Goal: Information Seeking & Learning: Learn about a topic

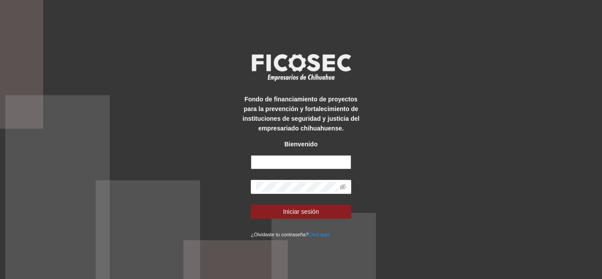
click at [290, 164] on input "text" at bounding box center [301, 162] width 100 height 14
type input "**********"
click at [312, 181] on span at bounding box center [301, 187] width 100 height 14
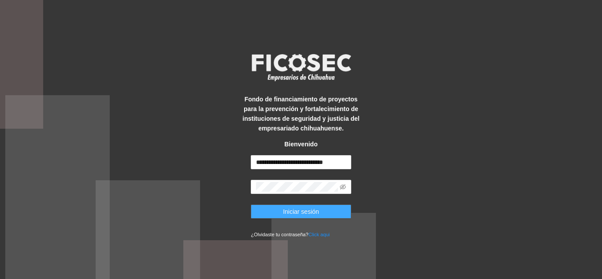
click at [318, 209] on button "Iniciar sesión" at bounding box center [301, 211] width 100 height 14
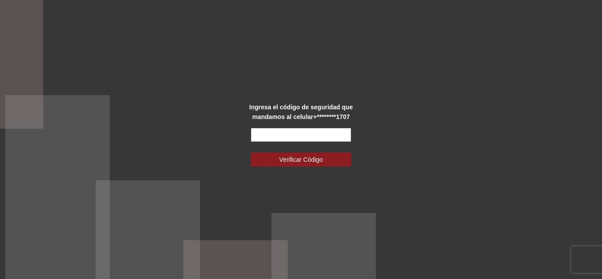
click at [317, 137] on input "text" at bounding box center [301, 135] width 100 height 14
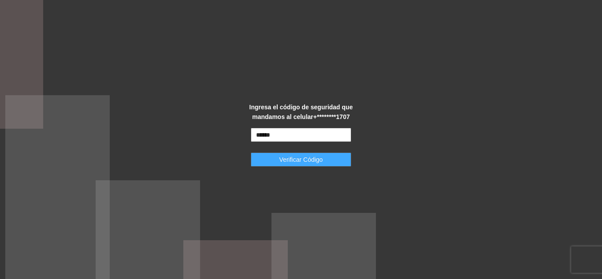
type input "******"
click at [325, 159] on button "Verificar Código" at bounding box center [301, 159] width 100 height 14
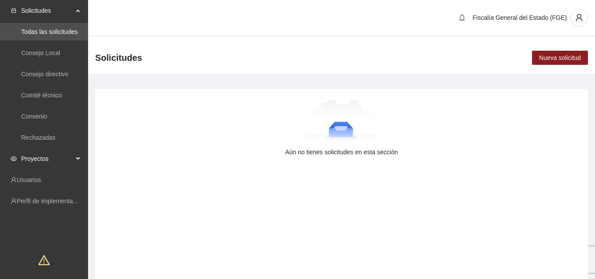
click at [55, 158] on span "Proyectos" at bounding box center [47, 159] width 52 height 18
click at [41, 178] on link "Activos" at bounding box center [31, 179] width 20 height 7
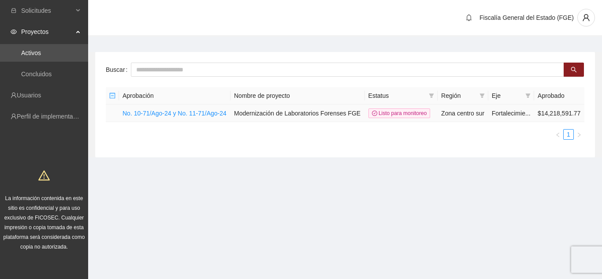
click at [208, 117] on td "No. 10-71/Ago-24 y No. 11-71/Ago-24" at bounding box center [174, 113] width 111 height 18
click at [209, 111] on link "No. 10-71/Ago-24 y No. 11-71/Ago-24" at bounding box center [174, 113] width 104 height 7
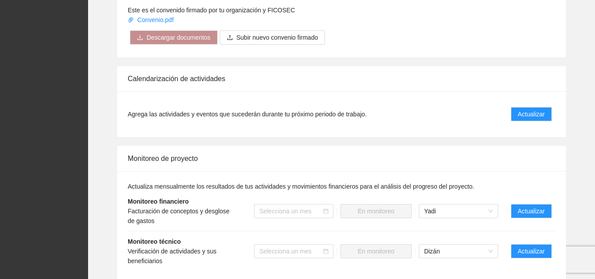
scroll to position [488, 0]
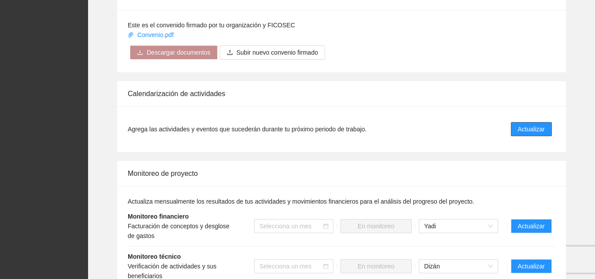
click at [523, 124] on span "Actualizar" at bounding box center [531, 129] width 27 height 10
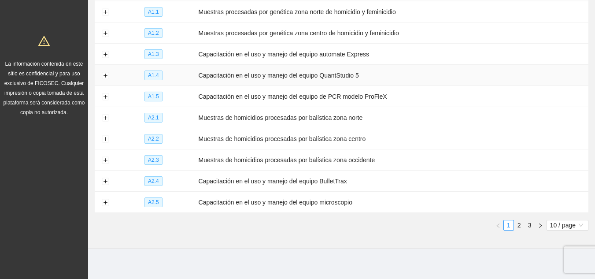
scroll to position [135, 0]
click at [104, 178] on button "Expand row" at bounding box center [105, 180] width 7 height 7
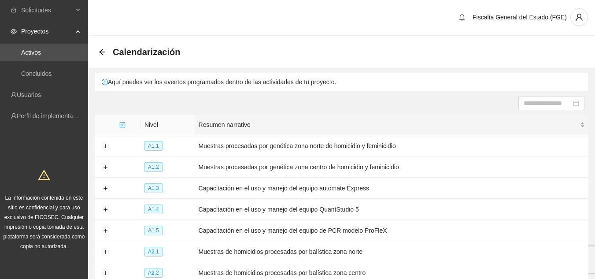
scroll to position [0, 0]
click at [103, 51] on icon "arrow-left" at bounding box center [102, 52] width 7 height 7
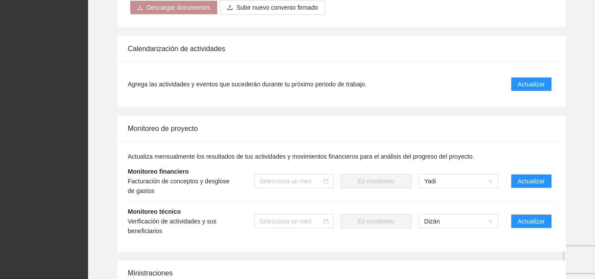
scroll to position [573, 0]
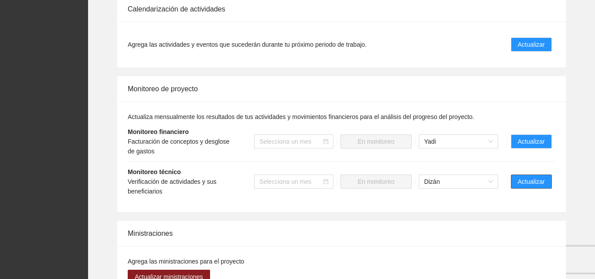
click at [533, 177] on span "Actualizar" at bounding box center [531, 182] width 27 height 10
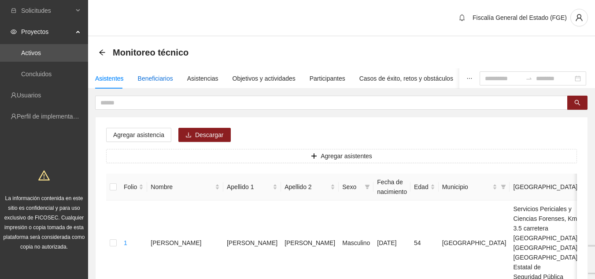
click at [157, 77] on div "Beneficiarios" at bounding box center [155, 79] width 35 height 10
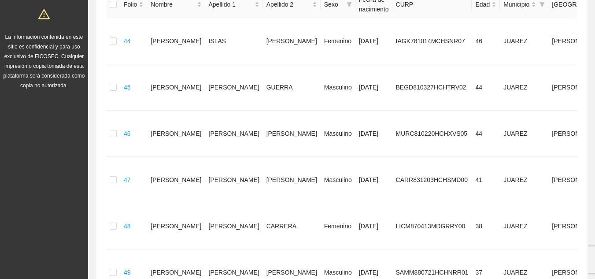
scroll to position [44, 0]
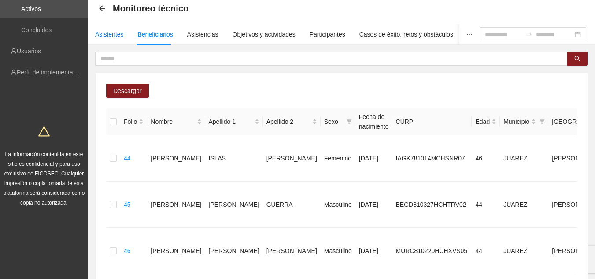
click at [111, 33] on div "Asistentes" at bounding box center [109, 35] width 29 height 10
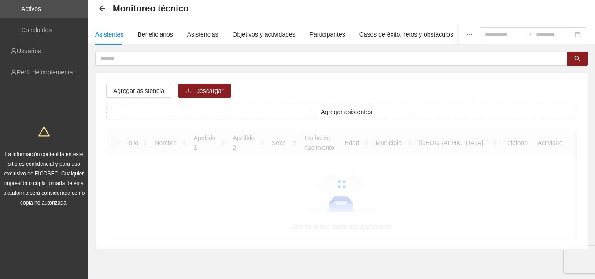
scroll to position [0, 0]
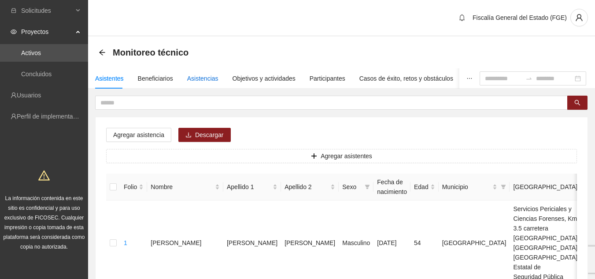
click at [210, 78] on div "Asistencias" at bounding box center [202, 79] width 31 height 10
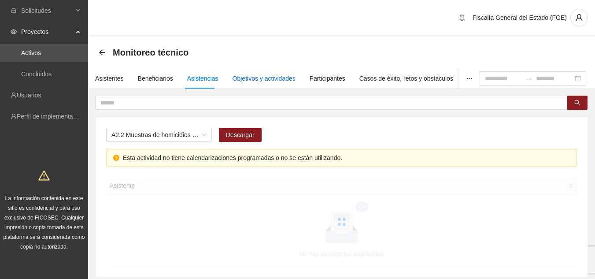
click at [245, 75] on div "Objetivos y actividades" at bounding box center [264, 79] width 63 height 10
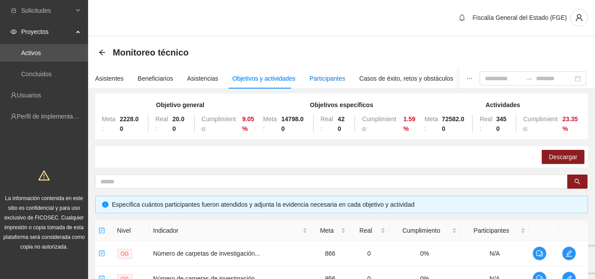
click at [329, 80] on div "Participantes" at bounding box center [328, 79] width 36 height 10
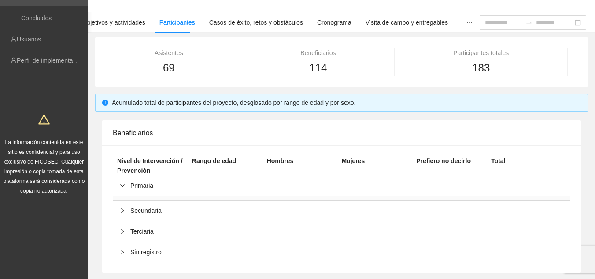
scroll to position [12, 0]
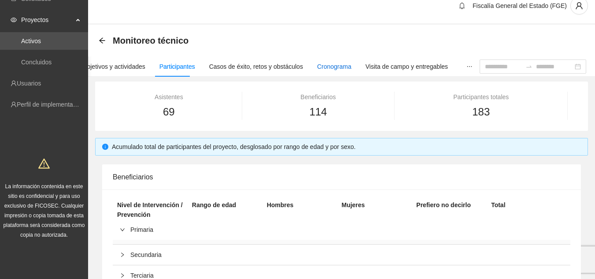
click at [322, 66] on div "Cronograma" at bounding box center [334, 67] width 34 height 10
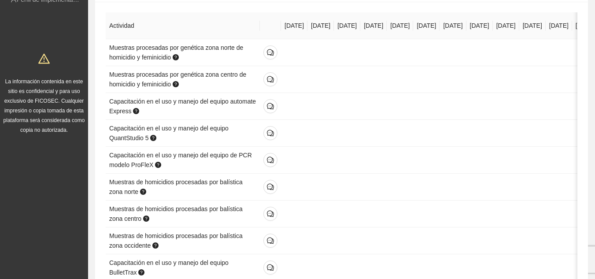
scroll to position [132, 0]
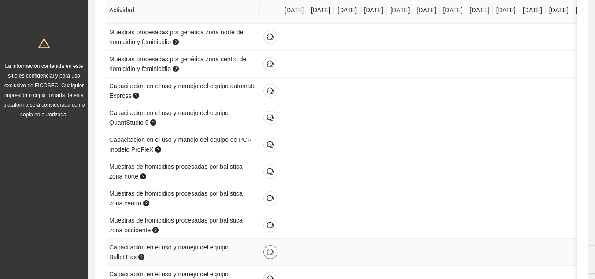
click at [272, 250] on icon "comment" at bounding box center [270, 252] width 7 height 7
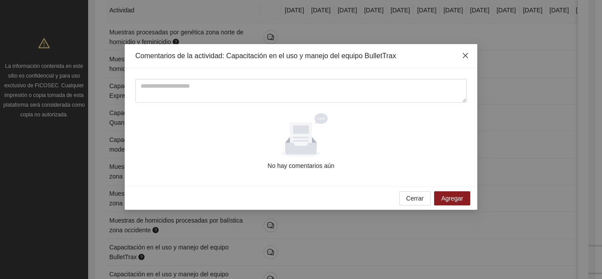
click at [464, 52] on icon "close" at bounding box center [465, 55] width 7 height 7
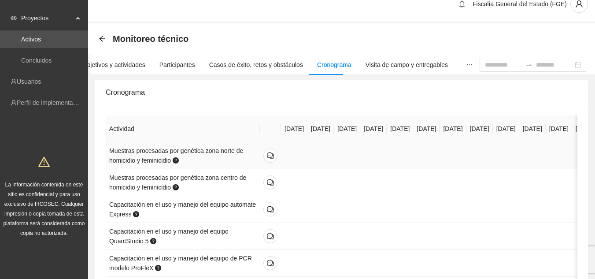
scroll to position [0, 0]
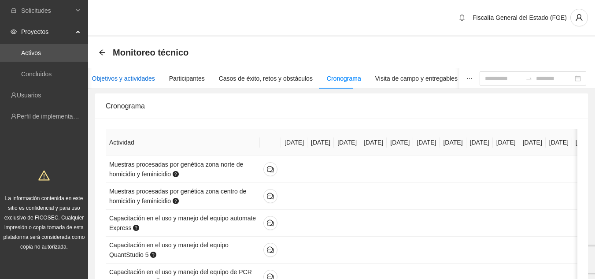
click at [107, 74] on div "Objetivos y actividades" at bounding box center [123, 79] width 63 height 10
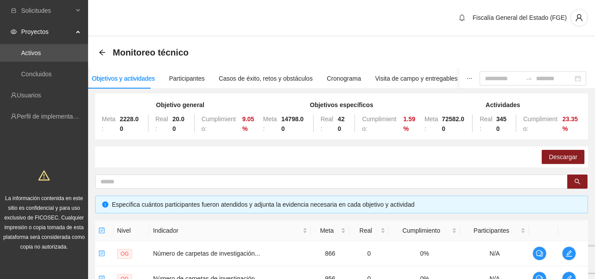
click at [164, 155] on div "Descargar" at bounding box center [341, 156] width 493 height 21
click at [103, 53] on icon "arrow-left" at bounding box center [102, 52] width 7 height 7
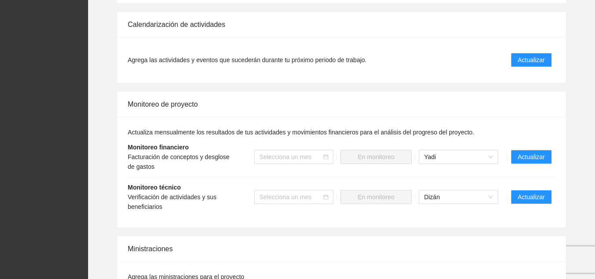
scroll to position [573, 0]
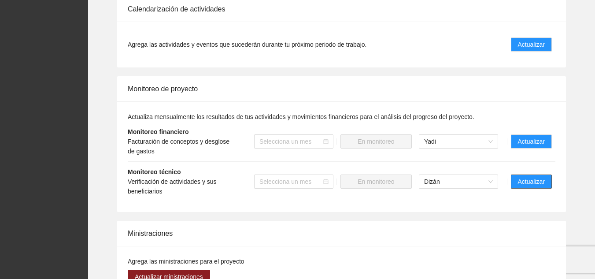
click at [536, 177] on span "Actualizar" at bounding box center [531, 182] width 27 height 10
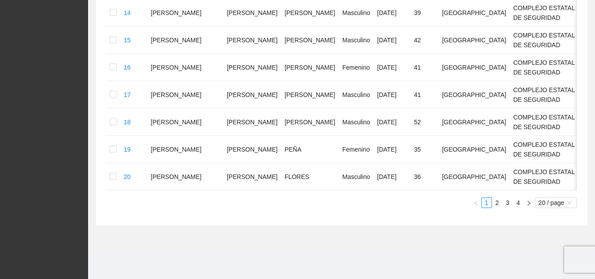
scroll to position [806, 0]
click at [499, 204] on link "2" at bounding box center [497, 203] width 10 height 10
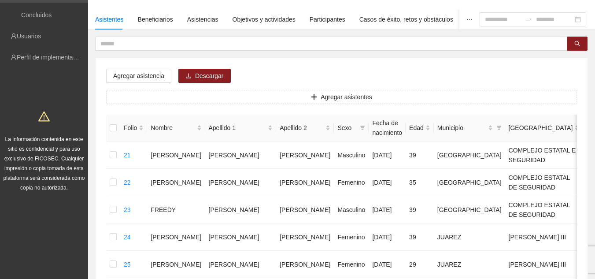
scroll to position [34, 0]
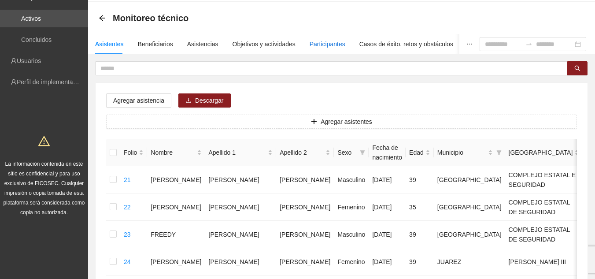
click at [330, 41] on div "Participantes" at bounding box center [328, 44] width 36 height 10
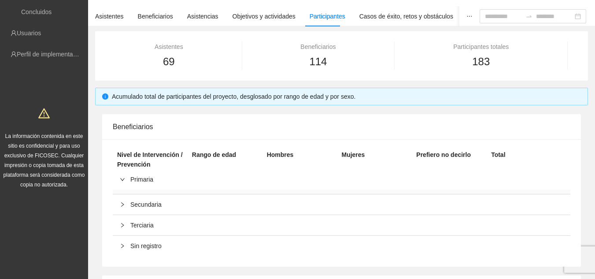
scroll to position [0, 0]
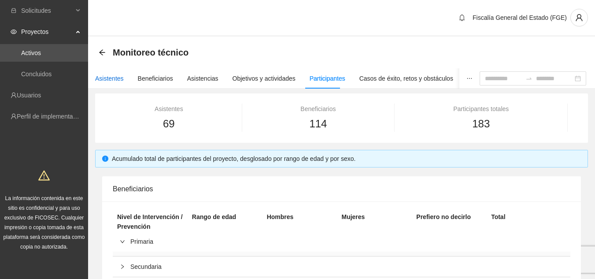
click at [103, 79] on div "Asistentes" at bounding box center [109, 79] width 29 height 10
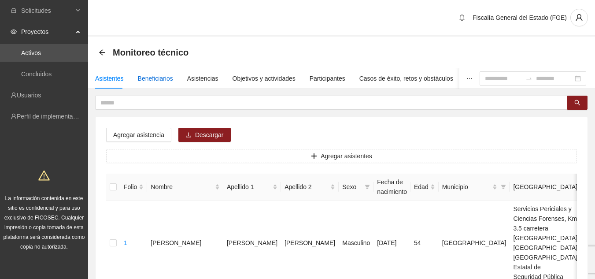
click at [155, 81] on div "Beneficiarios" at bounding box center [155, 79] width 35 height 10
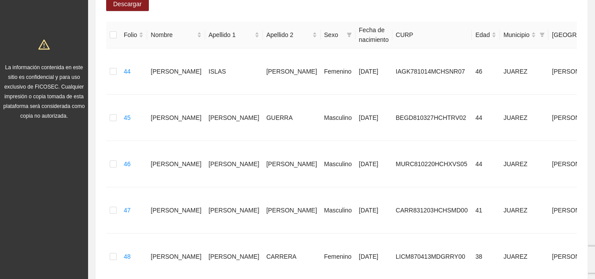
scroll to position [62, 0]
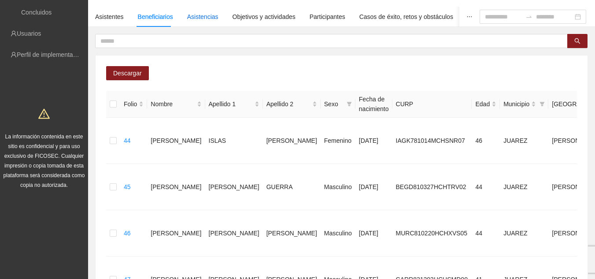
click at [204, 17] on div "Asistencias" at bounding box center [202, 17] width 31 height 10
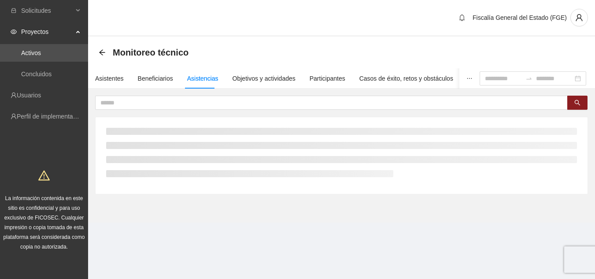
scroll to position [0, 0]
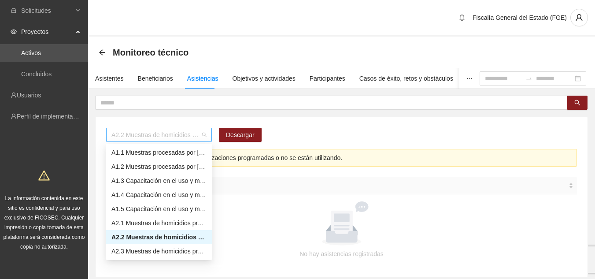
click at [205, 135] on span "A2.2 Muestras de homicidios procesadas por balística zona centro" at bounding box center [158, 134] width 95 height 13
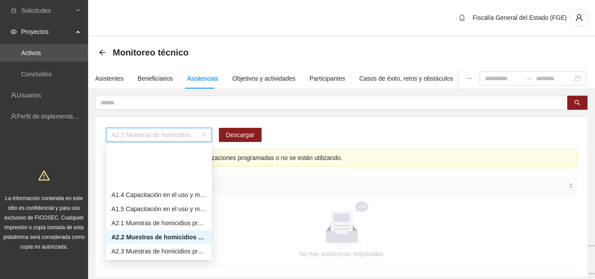
scroll to position [44, 0]
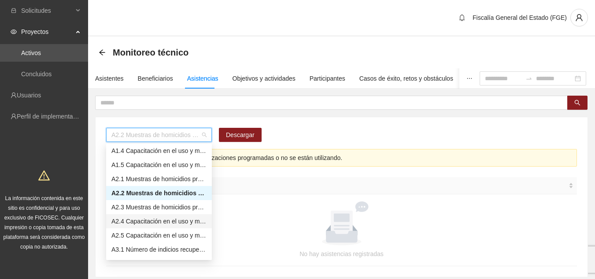
click at [181, 222] on div "A2.4 Capacitación en el uso y manejo del equipo BulletTrax" at bounding box center [158, 221] width 95 height 10
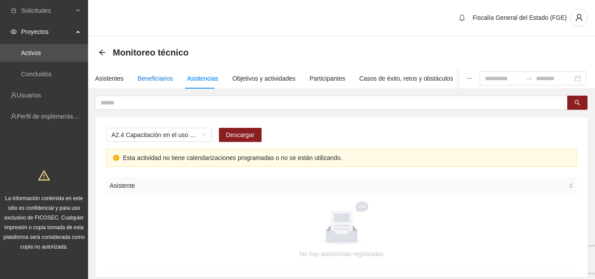
click at [168, 75] on div "Beneficiarios" at bounding box center [155, 79] width 35 height 10
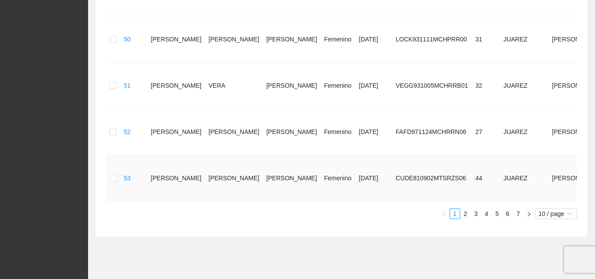
scroll to position [458, 0]
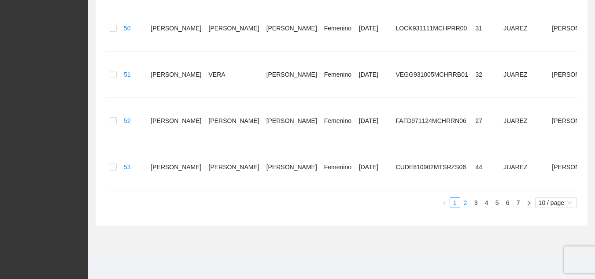
click at [467, 198] on link "2" at bounding box center [466, 203] width 10 height 10
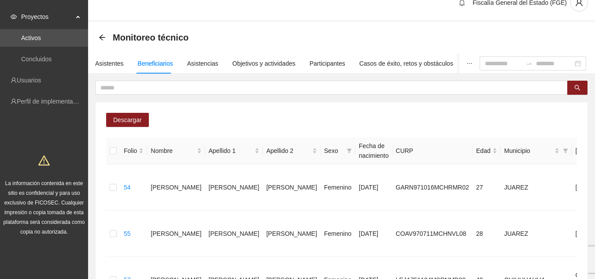
scroll to position [0, 0]
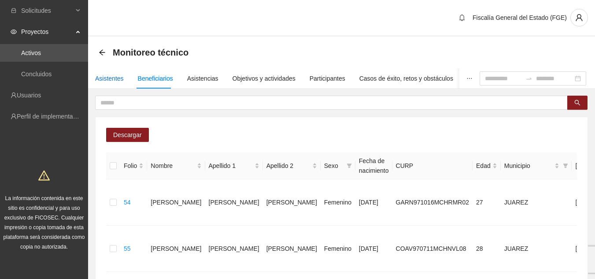
click at [115, 79] on div "Asistentes" at bounding box center [109, 79] width 29 height 10
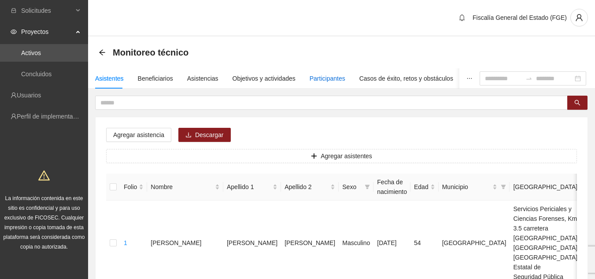
click at [310, 77] on div "Participantes" at bounding box center [328, 79] width 36 height 10
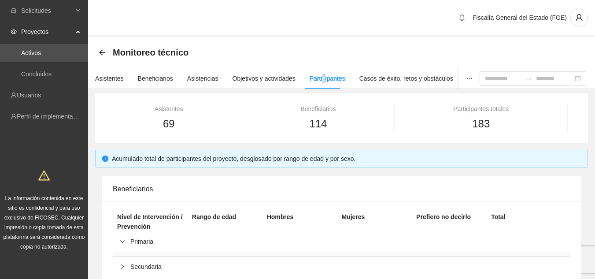
click at [319, 79] on div "Participantes" at bounding box center [328, 79] width 36 height 10
click at [344, 111] on div "Beneficiarios" at bounding box center [317, 109] width 133 height 10
click at [404, 115] on div "Participantes totales 183" at bounding box center [480, 118] width 153 height 28
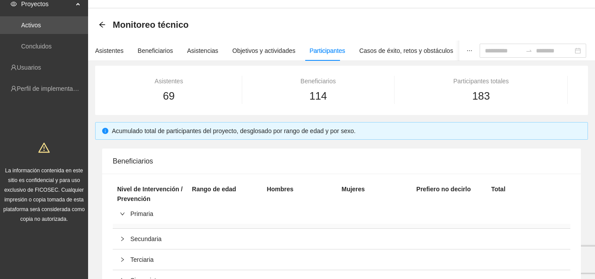
scroll to position [12, 0]
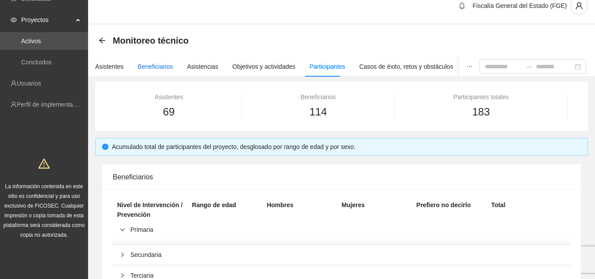
click at [157, 65] on div "Beneficiarios" at bounding box center [155, 67] width 35 height 10
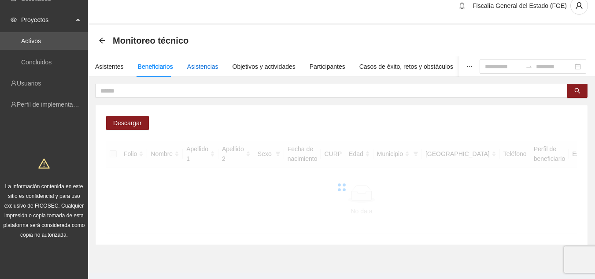
click at [199, 67] on div "Asistencias" at bounding box center [202, 67] width 31 height 10
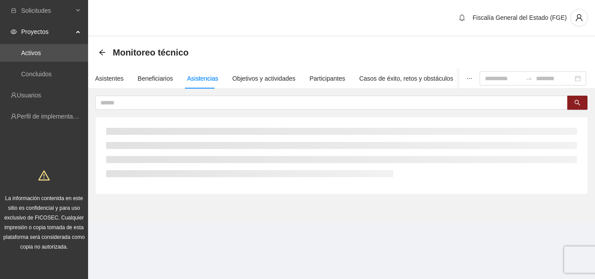
scroll to position [0, 0]
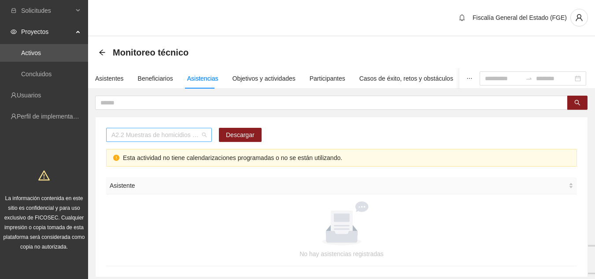
click at [207, 137] on div "A2.2 Muestras de homicidios procesadas por balística zona centro" at bounding box center [159, 135] width 106 height 14
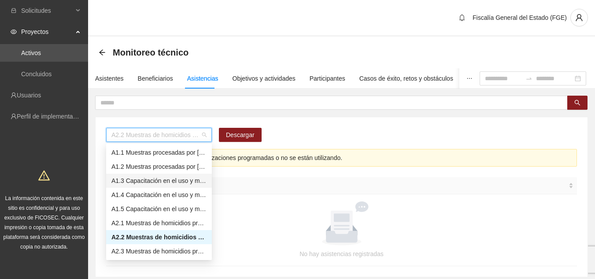
click at [189, 182] on div "A1.3 Capacitación en el uso y manejo del equipo automate Express" at bounding box center [158, 181] width 95 height 10
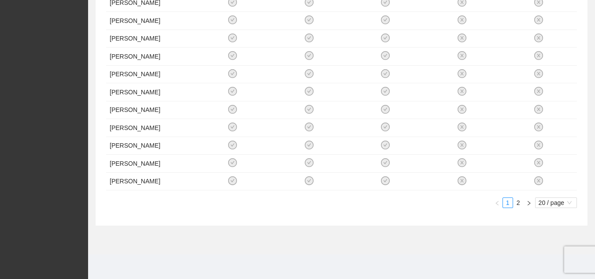
scroll to position [478, 0]
click at [521, 200] on link "2" at bounding box center [519, 203] width 10 height 10
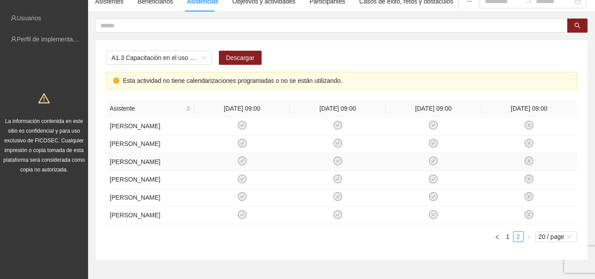
scroll to position [33, 0]
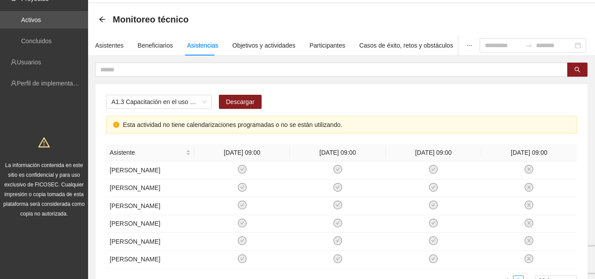
click at [97, 15] on div "Monitoreo técnico" at bounding box center [341, 20] width 507 height 32
click at [105, 20] on icon "arrow-left" at bounding box center [102, 19] width 7 height 7
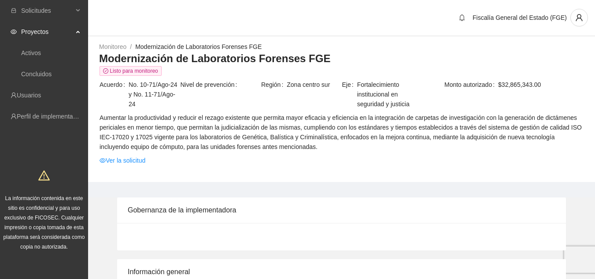
click at [167, 98] on span "No. 10-71/Ago-24 y No. 11-71/Ago-24" at bounding box center [154, 94] width 51 height 29
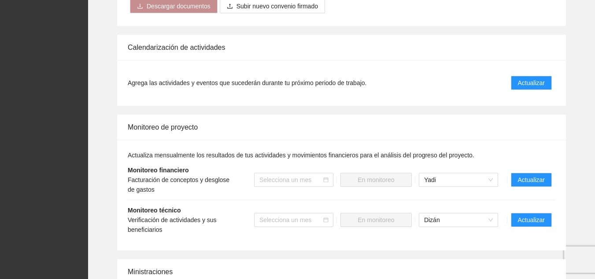
scroll to position [661, 0]
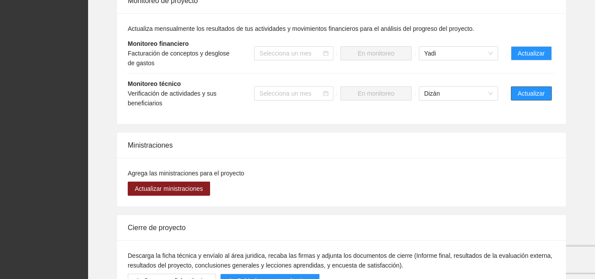
click at [525, 89] on span "Actualizar" at bounding box center [531, 94] width 27 height 10
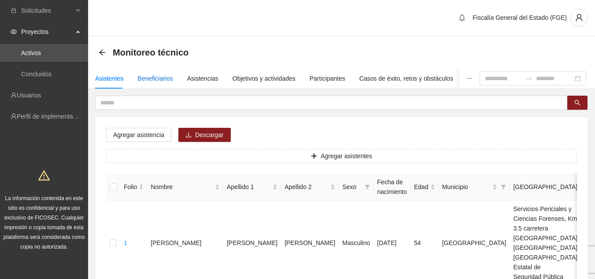
click at [157, 82] on div "Beneficiarios" at bounding box center [155, 79] width 35 height 10
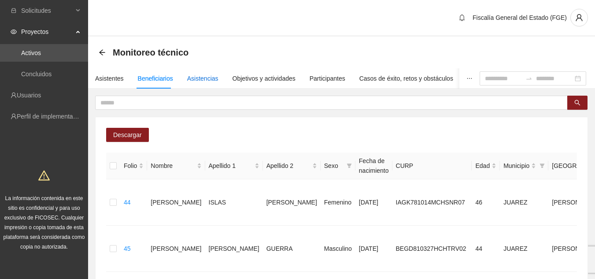
click at [202, 78] on div "Asistencias" at bounding box center [202, 79] width 31 height 10
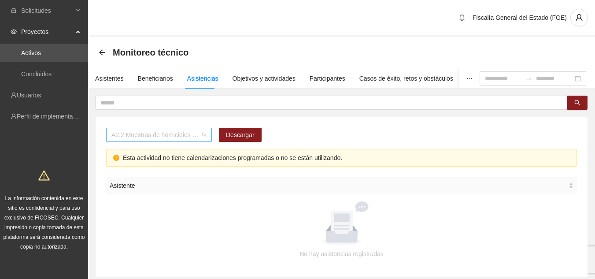
click at [205, 138] on span "A2.2 Muestras de homicidios procesadas por balística zona centro" at bounding box center [158, 134] width 95 height 13
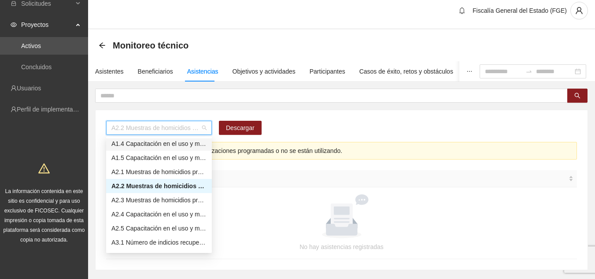
scroll to position [88, 0]
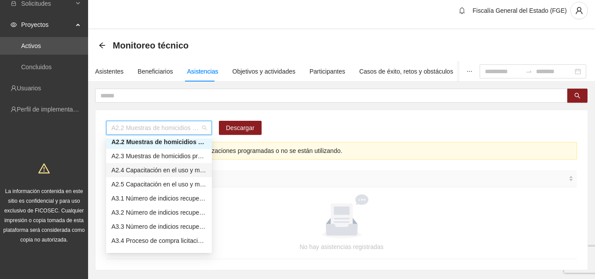
click at [145, 168] on div "A2.4 Capacitación en el uso y manejo del equipo BulletTrax" at bounding box center [158, 170] width 95 height 10
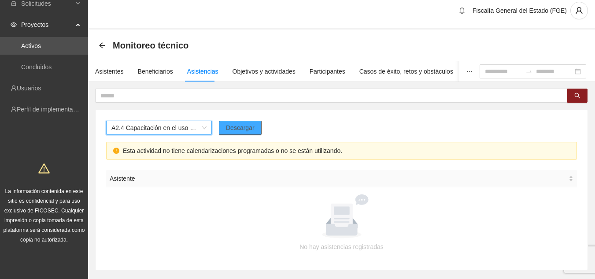
click at [244, 124] on span "Descargar" at bounding box center [240, 128] width 29 height 10
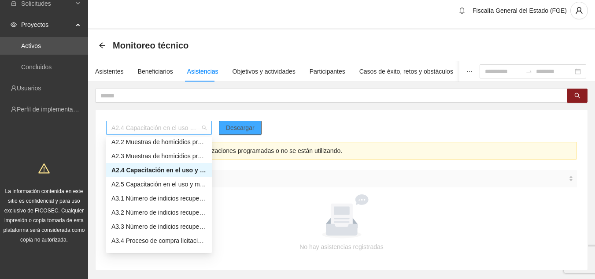
click at [179, 129] on span "A2.4 Capacitación en el uso y manejo del equipo BulletTrax" at bounding box center [158, 127] width 95 height 13
click at [186, 168] on div "A2.4 Capacitación en el uso y manejo del equipo BulletTrax" at bounding box center [158, 170] width 95 height 10
click at [209, 126] on div "A2.4 Capacitación en el uso y manejo del equipo BulletTrax" at bounding box center [159, 128] width 106 height 14
click at [188, 183] on div "A2.5 Capacitación en el uso y manejo del equipo microscopio" at bounding box center [158, 184] width 95 height 10
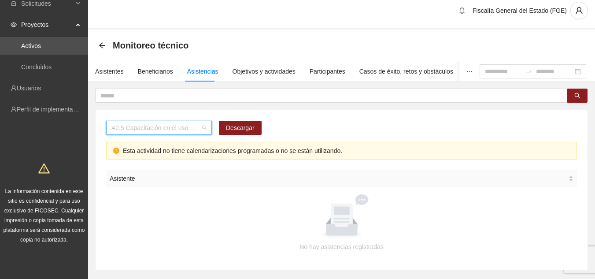
click at [203, 126] on span "A2.5 Capacitación en el uso y manejo del equipo microscopio" at bounding box center [158, 127] width 95 height 13
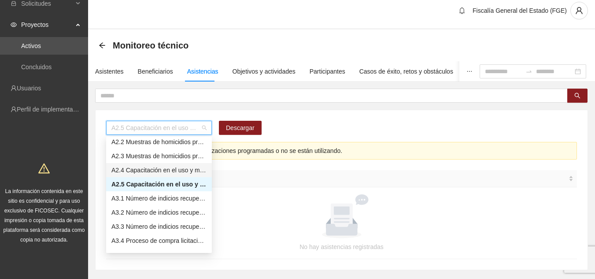
click at [201, 173] on div "A2.4 Capacitación en el uso y manejo del equipo BulletTrax" at bounding box center [158, 170] width 95 height 10
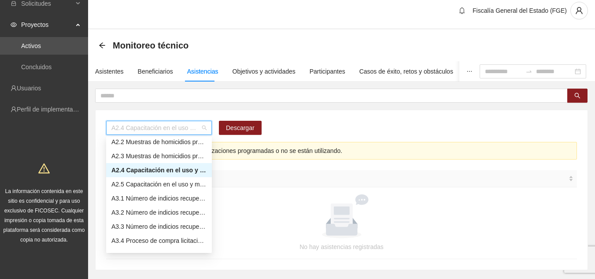
click at [131, 126] on span "A2.4 Capacitación en el uso y manejo del equipo BulletTrax" at bounding box center [158, 127] width 95 height 13
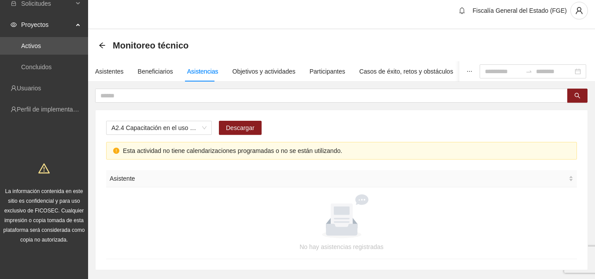
click at [194, 106] on div "A2.4 Capacitación en el uso y manejo del equipo BulletTrax Descargar Esta activ…" at bounding box center [341, 179] width 493 height 181
click at [102, 71] on div "Asistentes" at bounding box center [109, 72] width 29 height 10
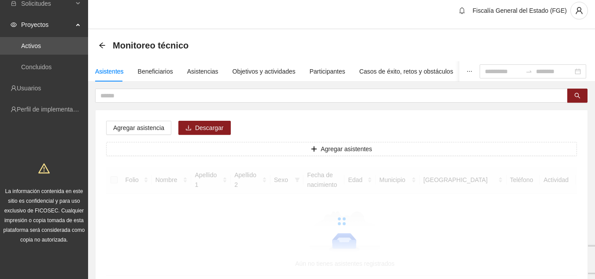
scroll to position [0, 0]
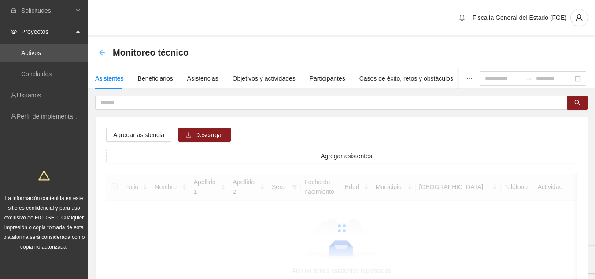
click at [102, 55] on icon "arrow-left" at bounding box center [102, 52] width 7 height 7
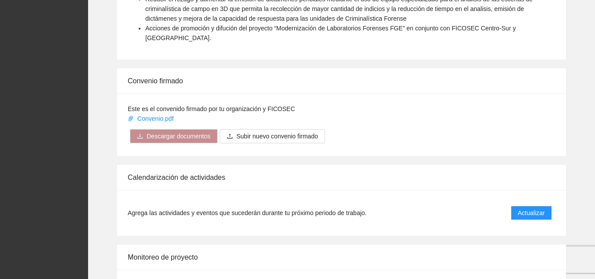
scroll to position [396, 0]
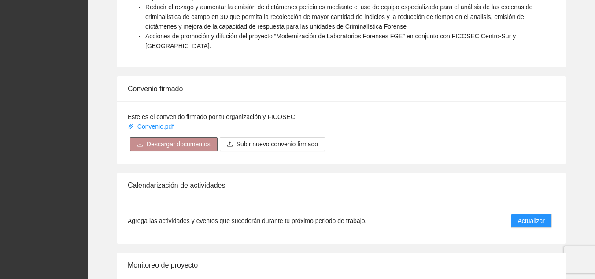
click at [167, 139] on span "Descargar documentos" at bounding box center [179, 144] width 64 height 10
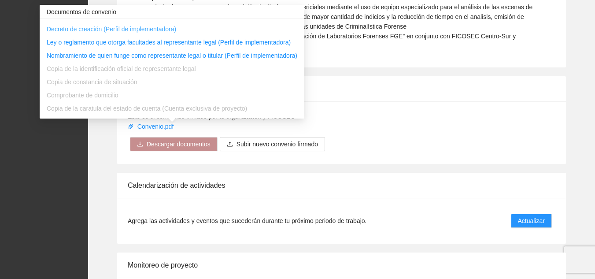
click at [61, 29] on link "Decreto de creación (Perfil de implementadora)" at bounding box center [111, 29] width 129 height 7
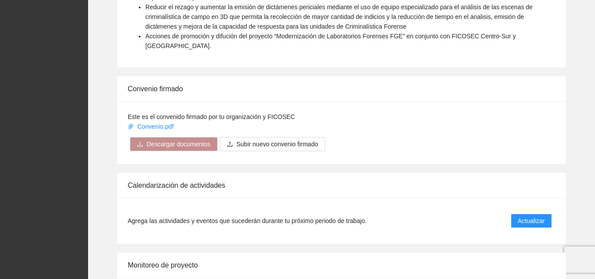
click at [442, 111] on div "Este es el convenido firmado por tu organización y FICOSEC Convenio.pdf Descarg…" at bounding box center [341, 132] width 449 height 63
click at [138, 123] on link "Convenio.pdf" at bounding box center [152, 126] width 48 height 7
